Goal: Transaction & Acquisition: Purchase product/service

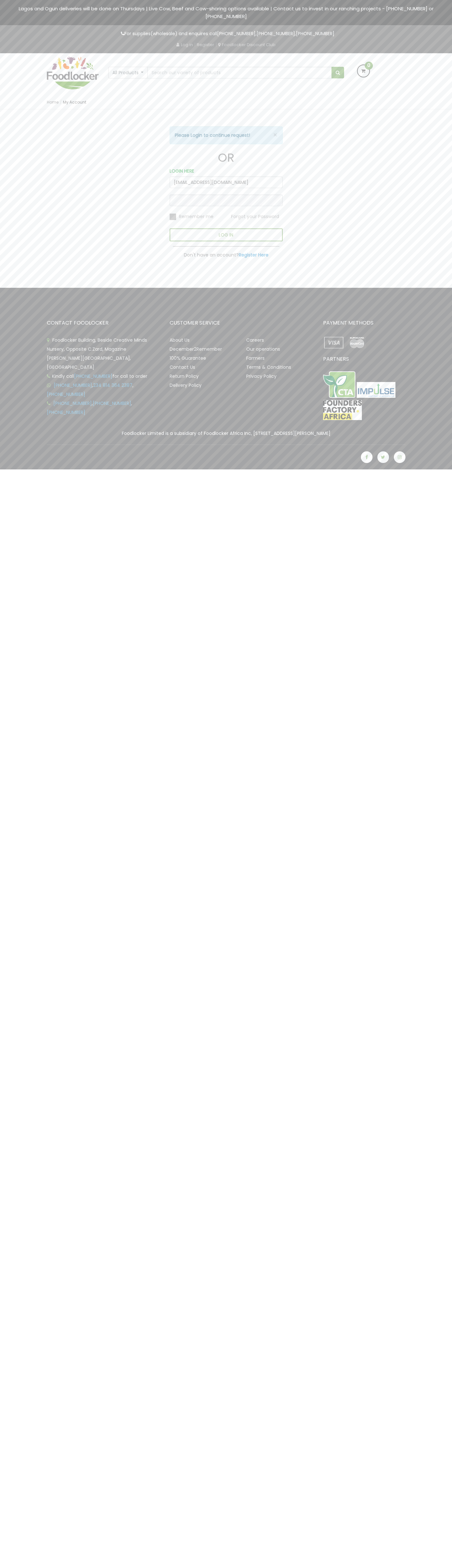
type input "[EMAIL_ADDRESS][DOMAIN_NAME]"
click at [356, 343] on img at bounding box center [357, 342] width 22 height 14
